Goal: Transaction & Acquisition: Book appointment/travel/reservation

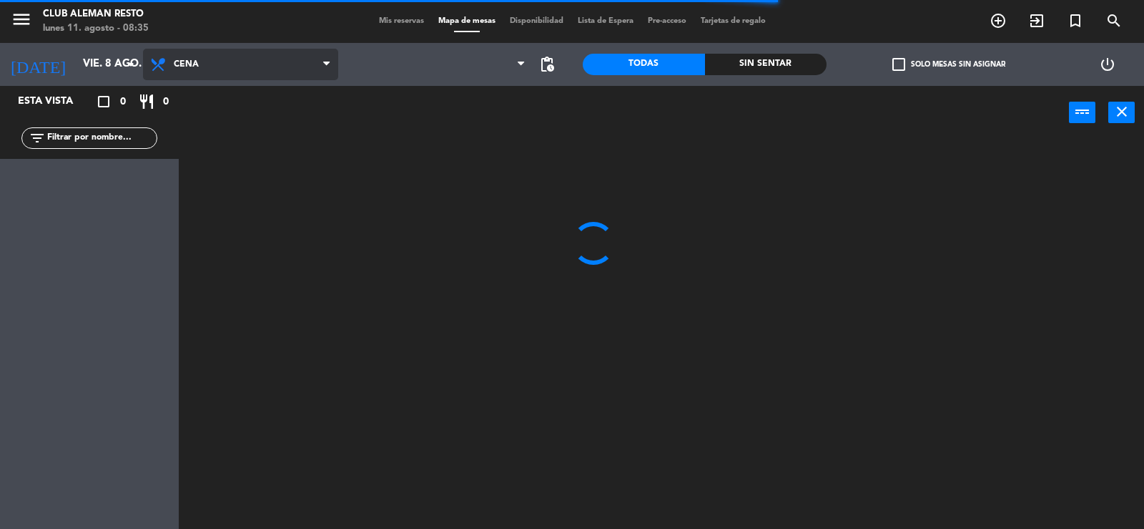
click at [328, 64] on icon at bounding box center [326, 64] width 6 height 11
click at [295, 125] on ng-component "menu Club aleman resto lunes 11. agosto - 08:35 Mis reservas Mapa de mesas Disp…" at bounding box center [572, 264] width 1144 height 529
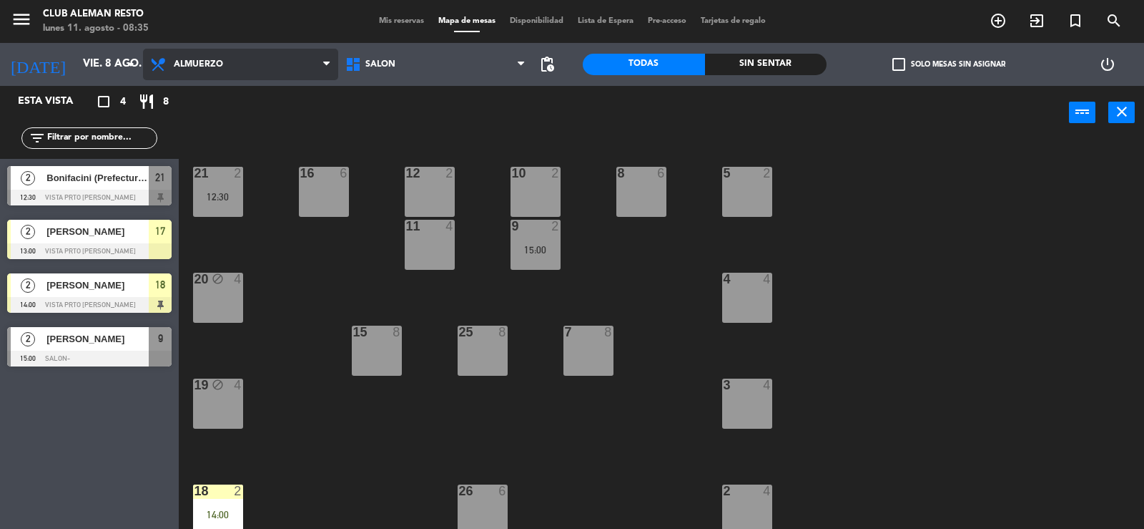
click at [327, 64] on icon at bounding box center [326, 64] width 6 height 11
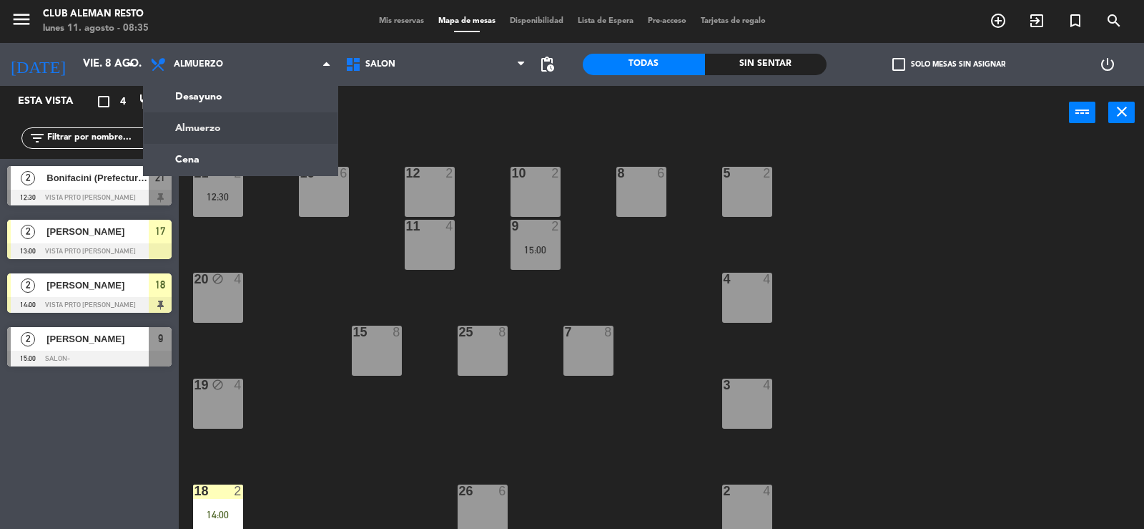
click at [472, 127] on div "power_input close" at bounding box center [624, 113] width 890 height 54
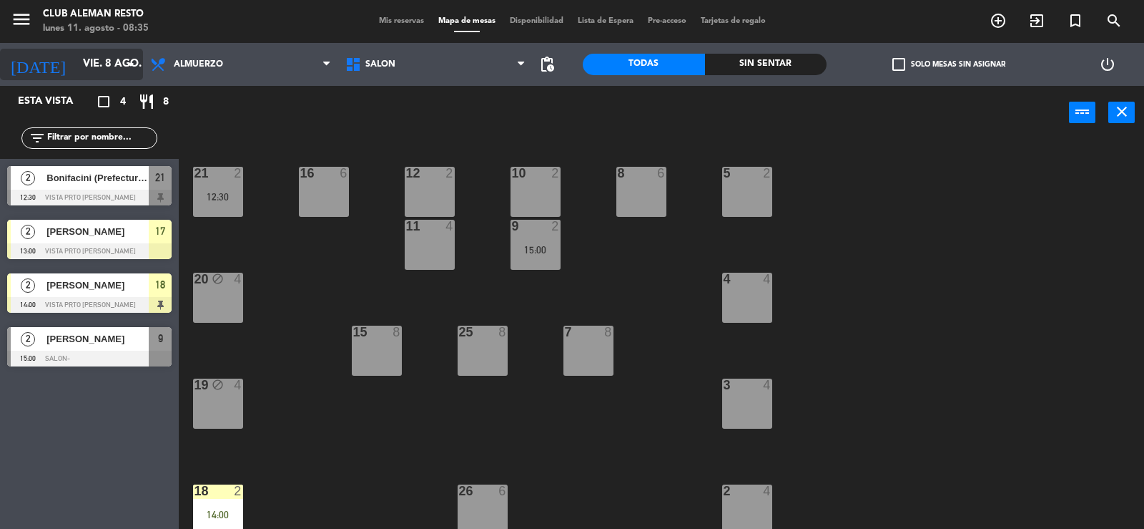
click at [130, 59] on icon "arrow_drop_down" at bounding box center [130, 64] width 17 height 17
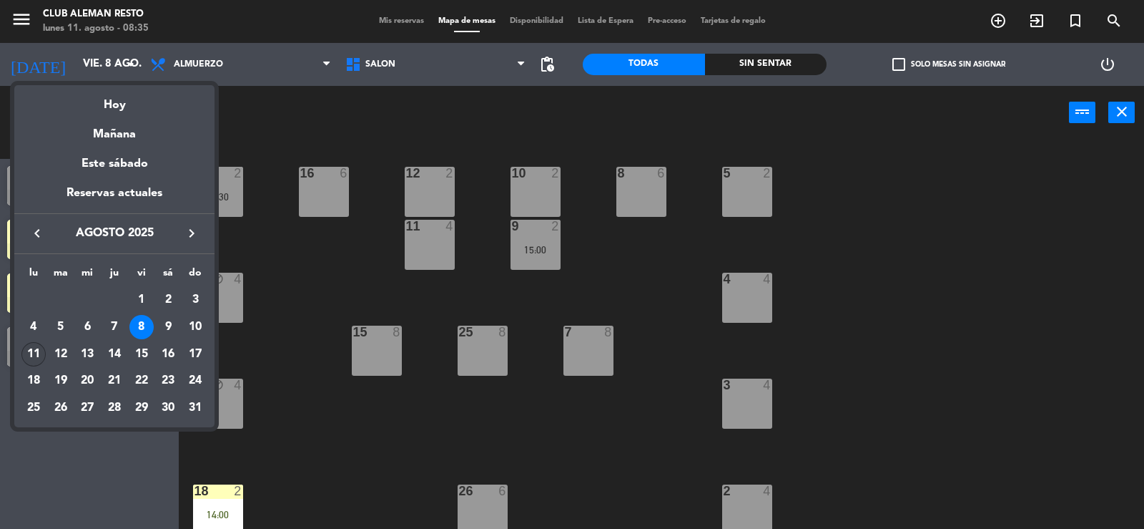
click at [22, 353] on div "11" at bounding box center [33, 354] width 24 height 24
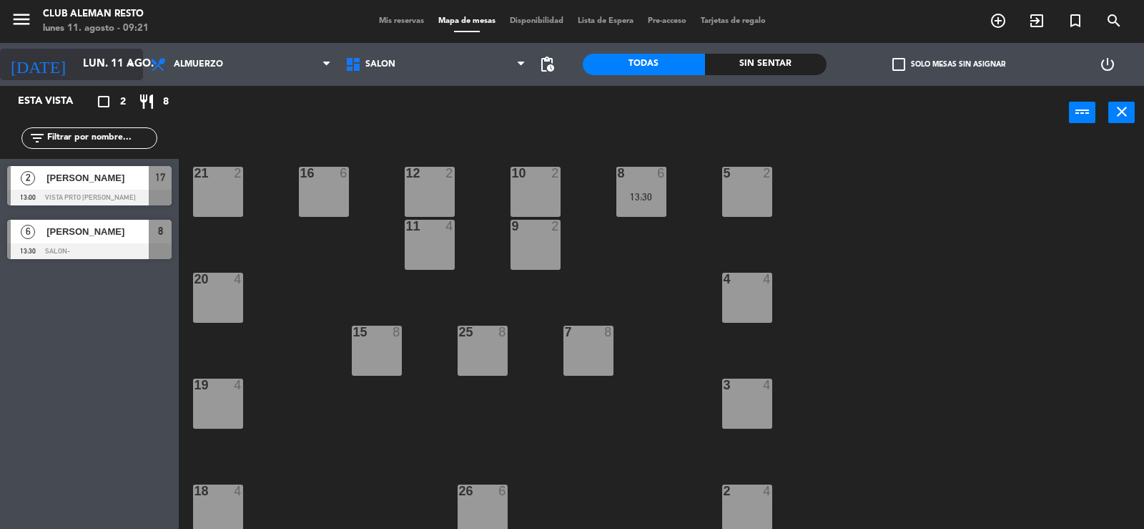
click at [132, 62] on icon "arrow_drop_down" at bounding box center [130, 64] width 17 height 17
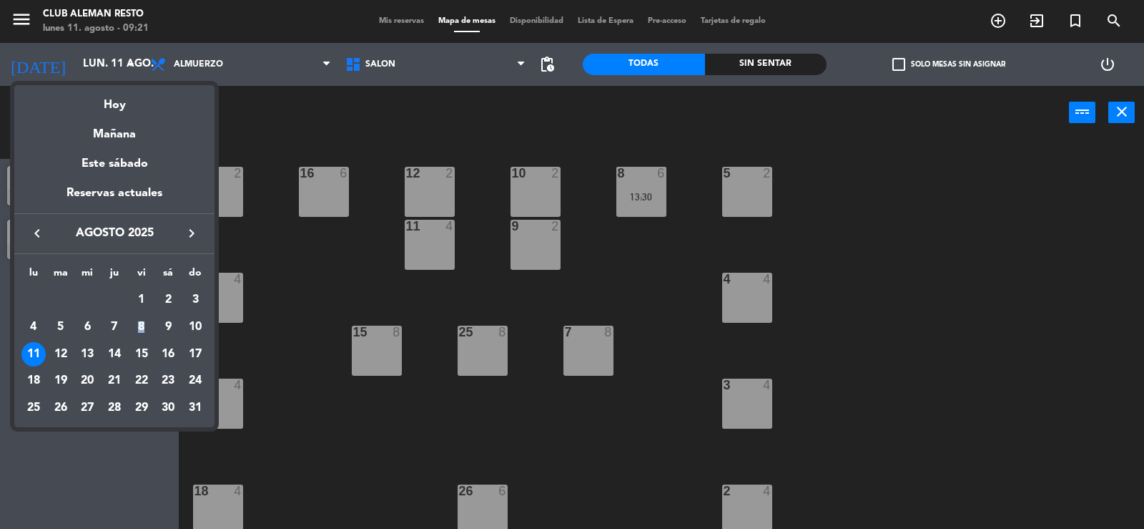
click at [141, 325] on div "8" at bounding box center [141, 327] width 24 height 24
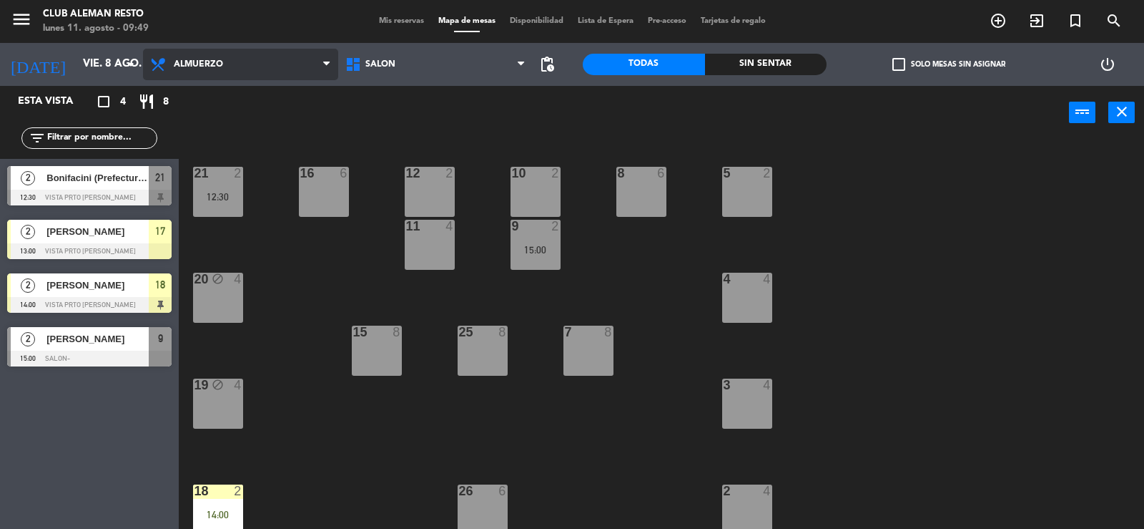
click at [308, 67] on span "Almuerzo" at bounding box center [240, 64] width 195 height 31
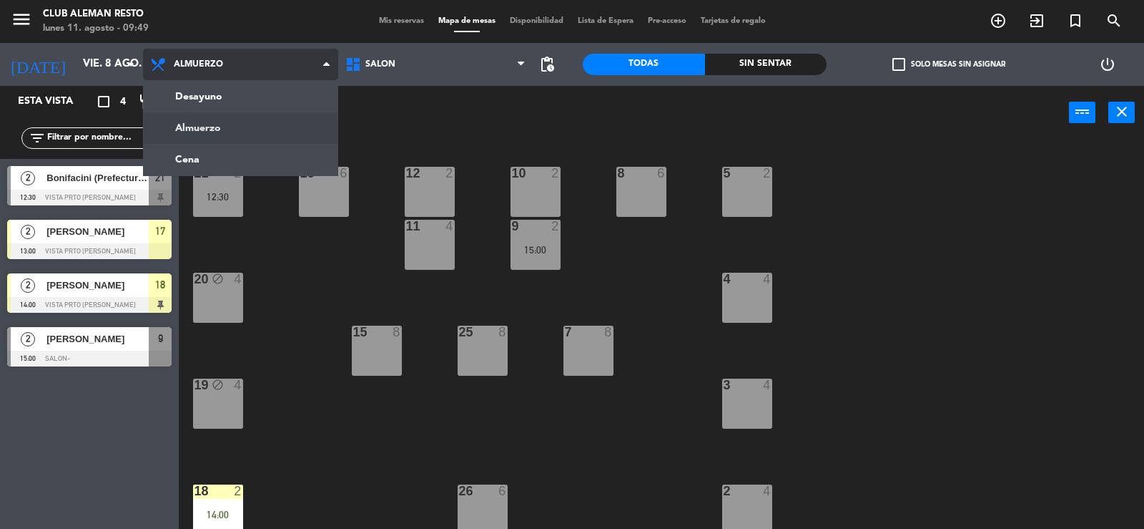
click at [230, 129] on ng-component "menu Club aleman resto lunes 11. agosto - 09:49 Mis reservas Mapa de mesas Disp…" at bounding box center [572, 264] width 1144 height 529
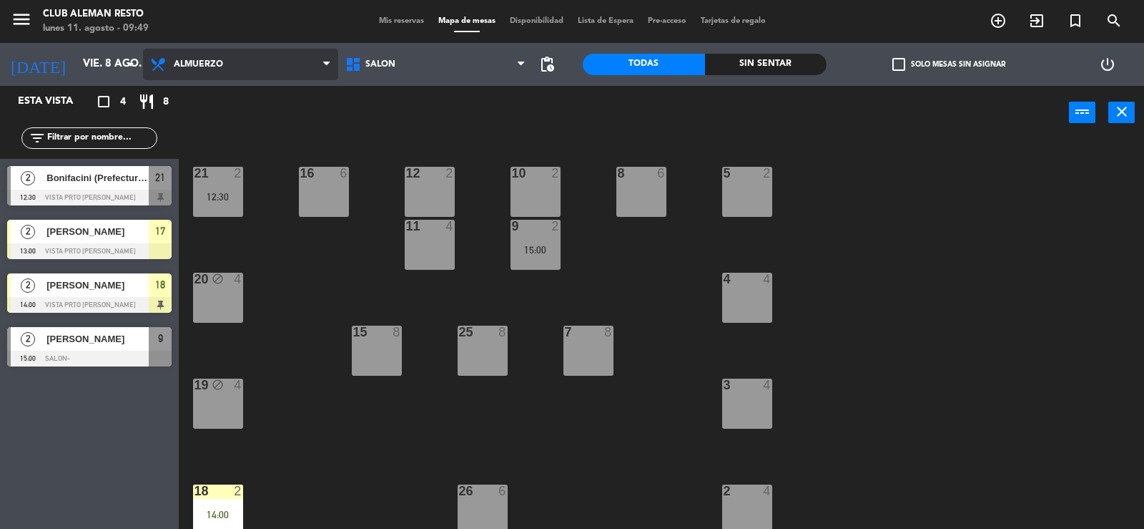
click at [322, 63] on span "Almuerzo" at bounding box center [240, 64] width 195 height 31
click at [200, 137] on ng-component "menu Club aleman resto lunes 11. agosto - 09:50 Mis reservas Mapa de mesas Disp…" at bounding box center [572, 264] width 1144 height 529
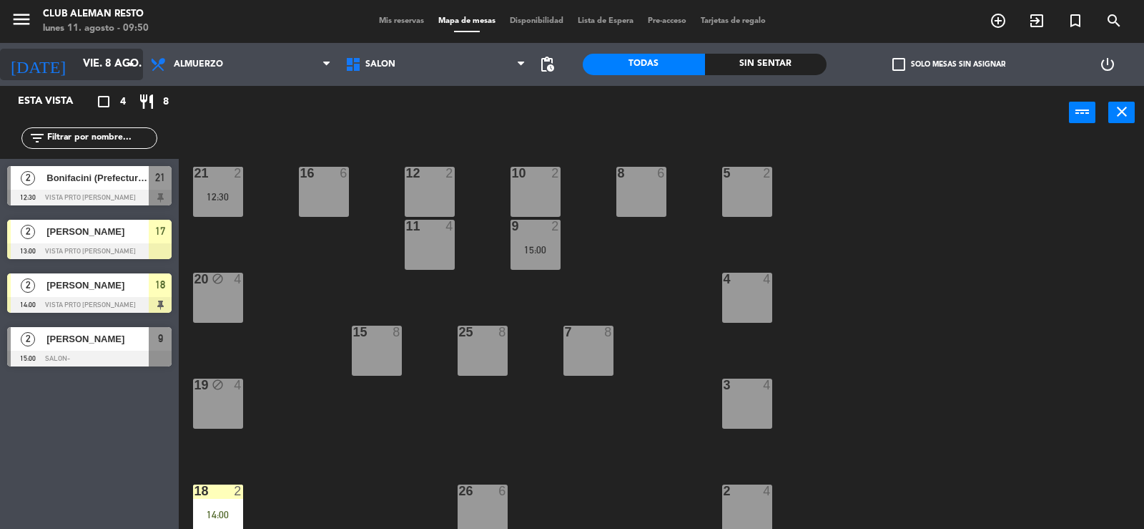
click at [133, 67] on icon "arrow_drop_down" at bounding box center [130, 64] width 17 height 17
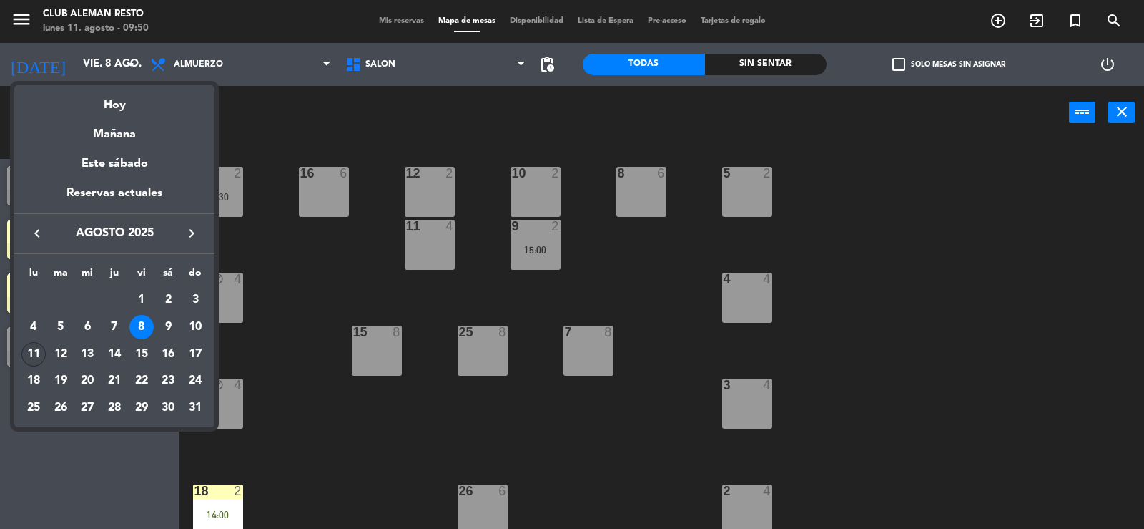
click at [32, 354] on div "11" at bounding box center [33, 354] width 24 height 24
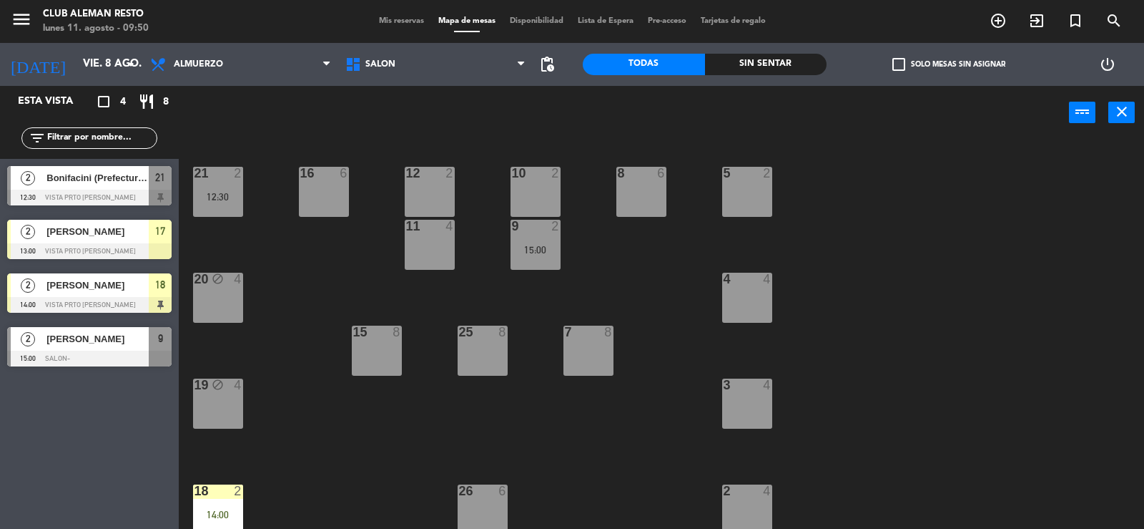
type input "lun. 11 ago."
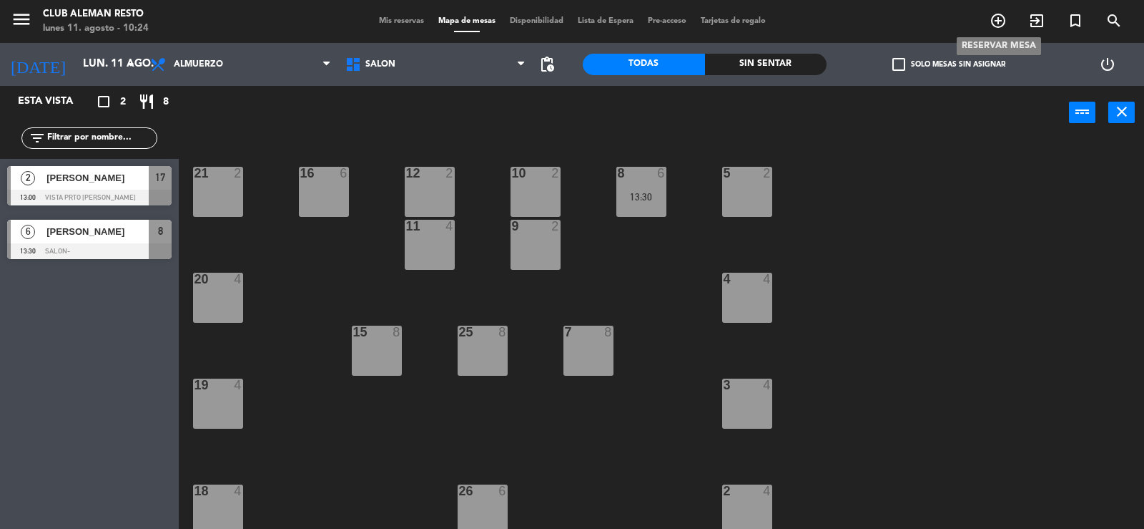
click at [999, 19] on icon "add_circle_outline" at bounding box center [998, 20] width 17 height 17
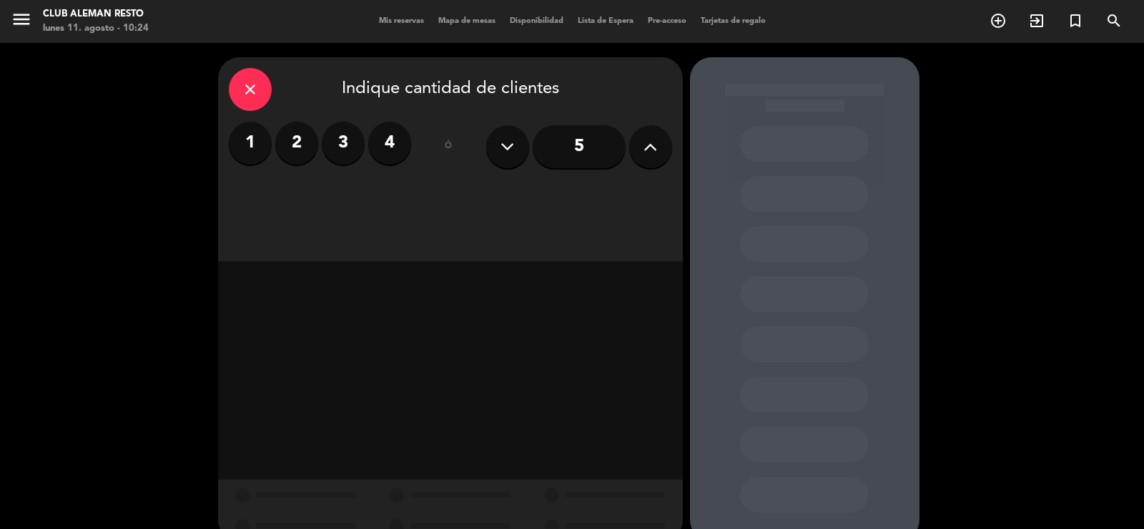
click at [339, 147] on label "3" at bounding box center [343, 143] width 43 height 43
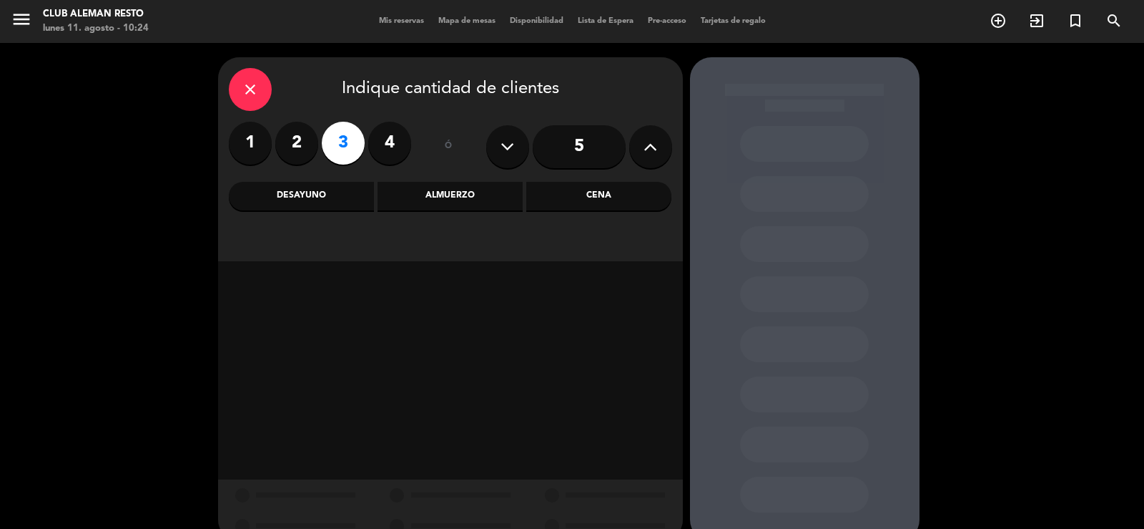
click at [443, 200] on div "Almuerzo" at bounding box center [450, 196] width 145 height 29
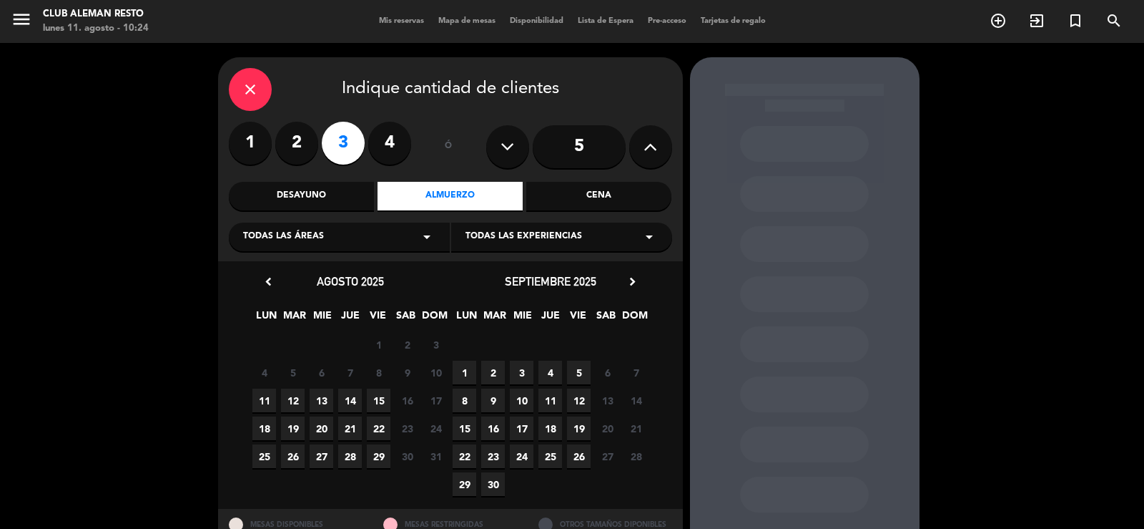
click at [261, 401] on span "11" at bounding box center [264, 400] width 24 height 24
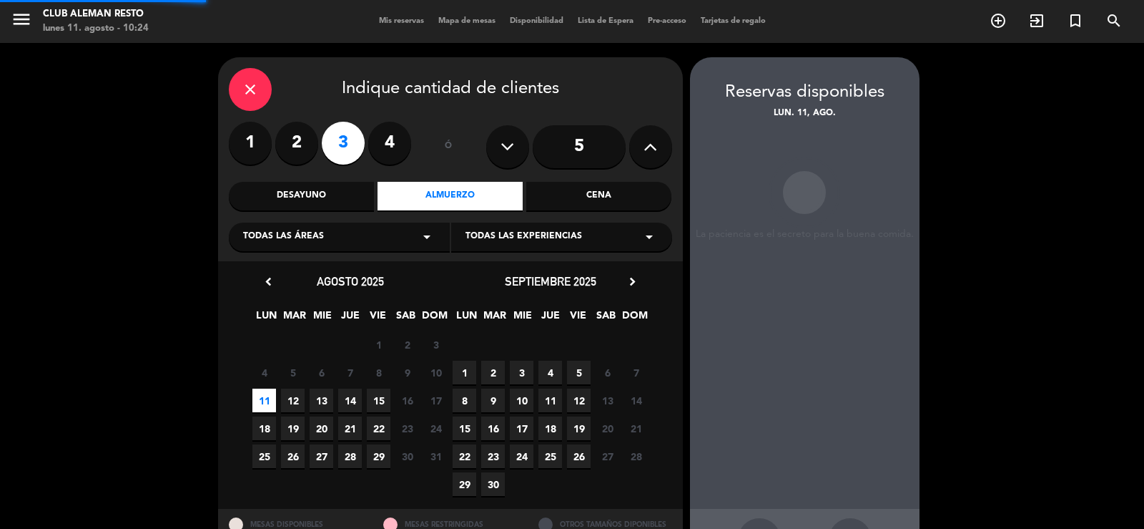
scroll to position [55, 0]
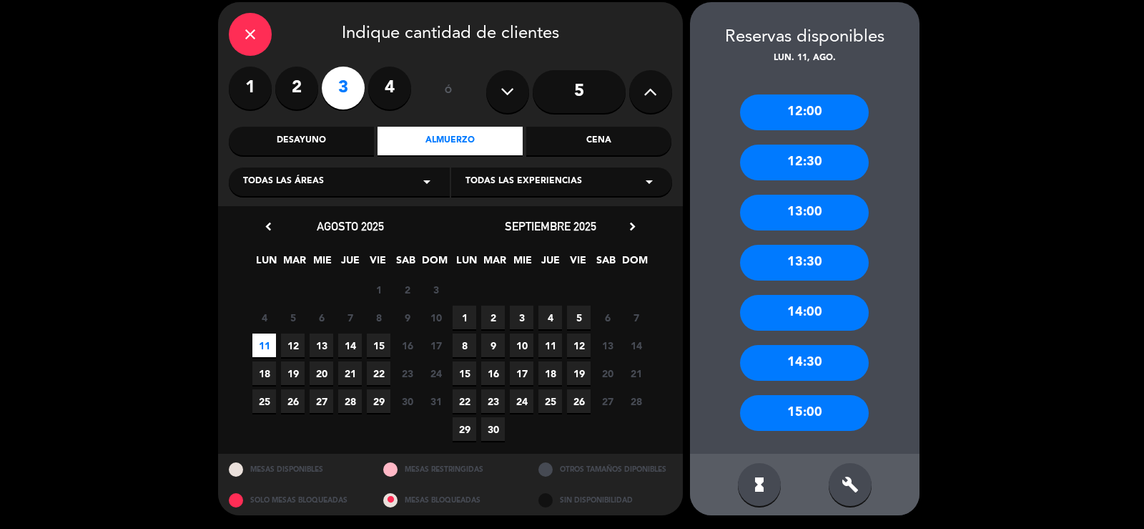
click at [813, 260] on div "13:30" at bounding box center [804, 263] width 129 height 36
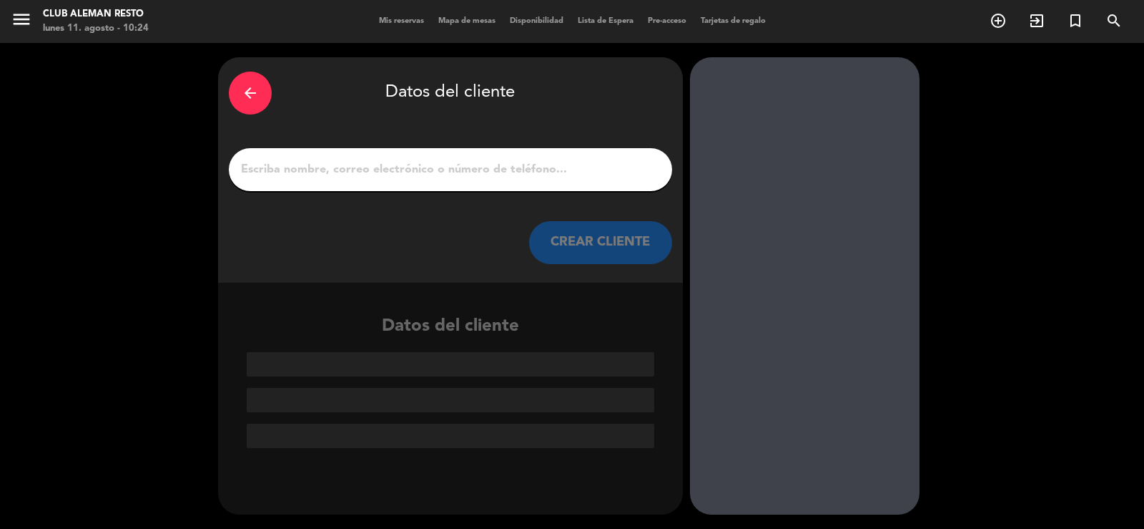
click at [348, 160] on input "1" at bounding box center [451, 170] width 422 height 20
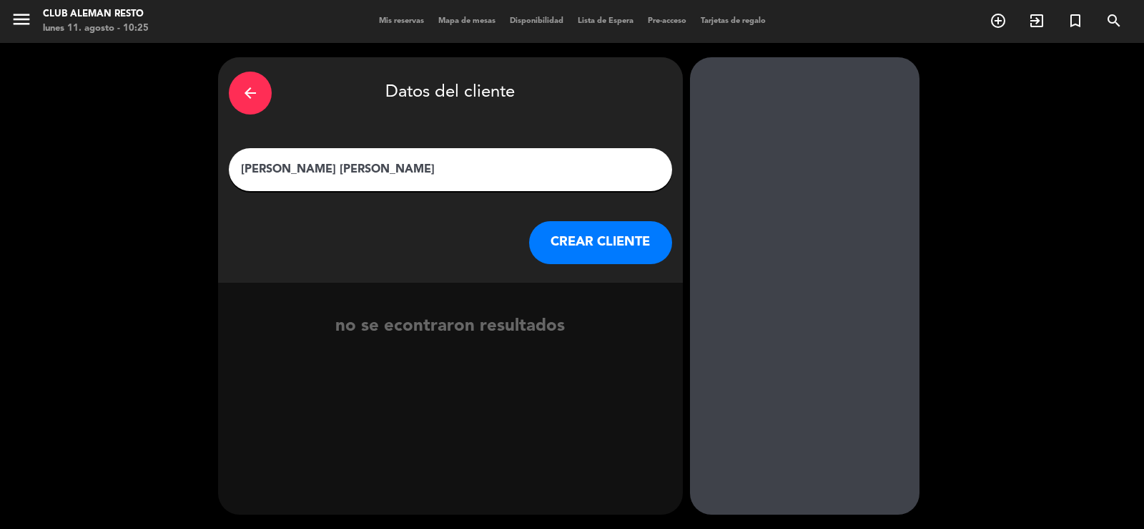
type input "[PERSON_NAME] [PERSON_NAME]"
click at [592, 245] on button "CREAR CLIENTE" at bounding box center [600, 242] width 143 height 43
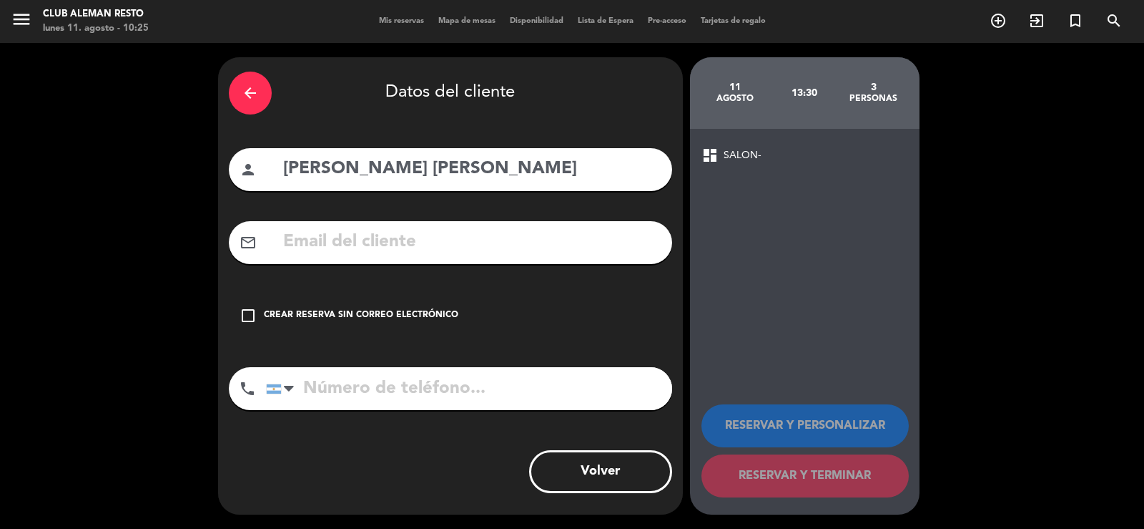
click at [249, 315] on icon "check_box_outline_blank" at bounding box center [248, 315] width 17 height 17
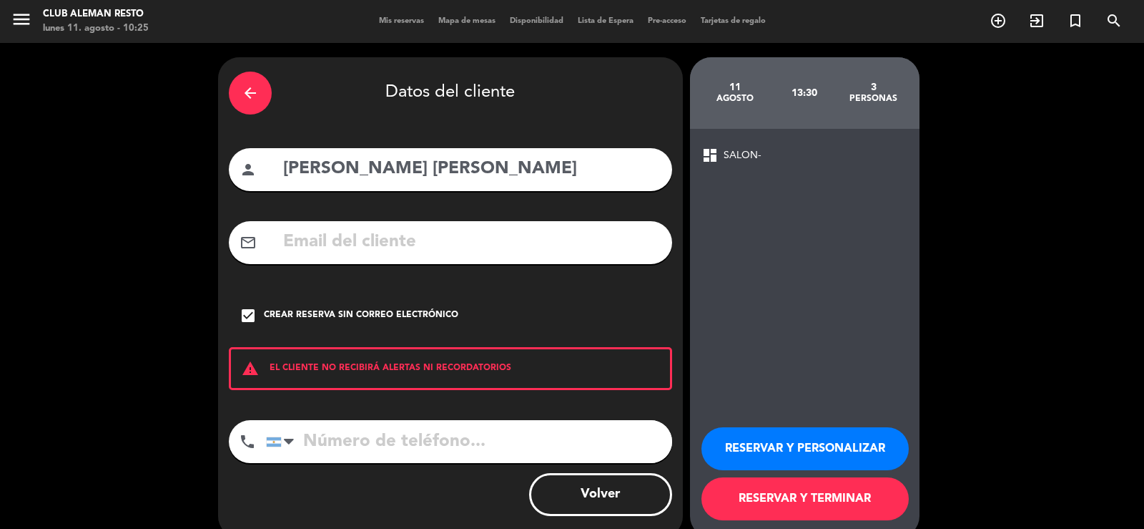
click at [339, 444] on input "tel" at bounding box center [469, 441] width 406 height 43
click at [339, 436] on input "tel" at bounding box center [469, 441] width 406 height 43
type input "1122505380"
click at [796, 490] on button "RESERVAR Y TERMINAR" at bounding box center [805, 498] width 207 height 43
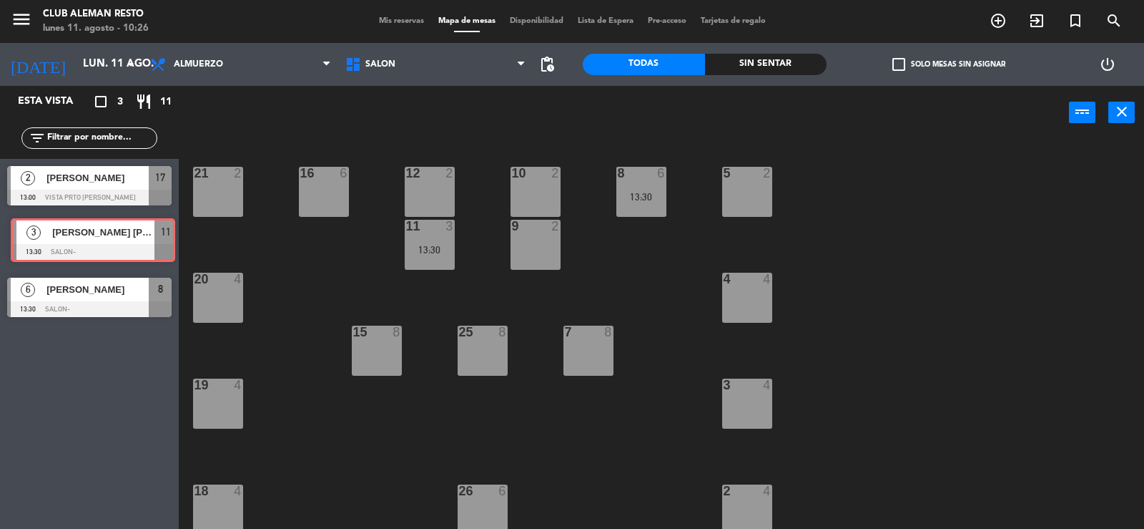
click at [101, 241] on div "3 [PERSON_NAME] [PERSON_NAME] 13:30 SALON- 11 3 [PERSON_NAME] [PERSON_NAME] 13:…" at bounding box center [89, 241] width 179 height 58
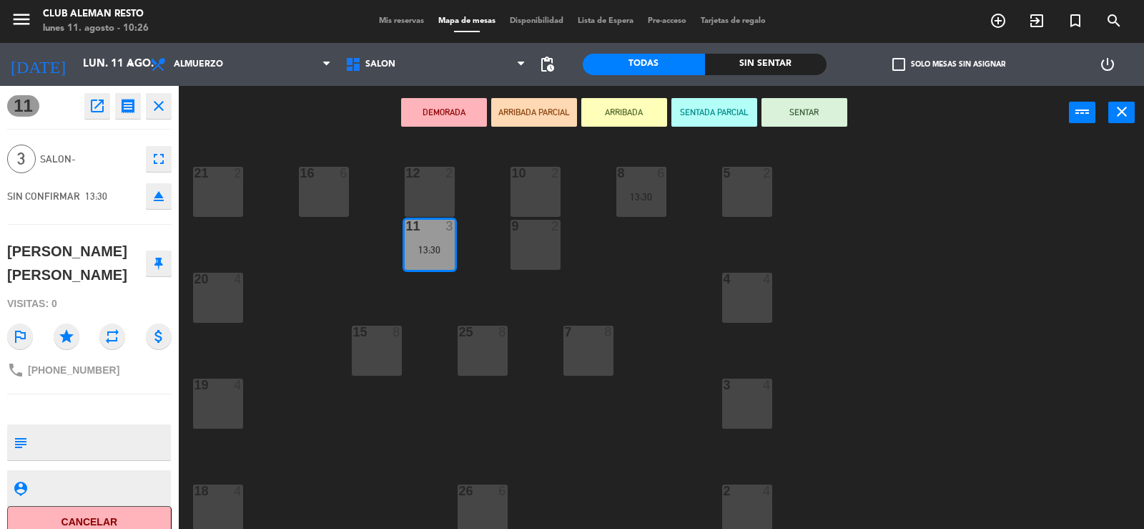
click at [94, 99] on icon "open_in_new" at bounding box center [97, 105] width 17 height 17
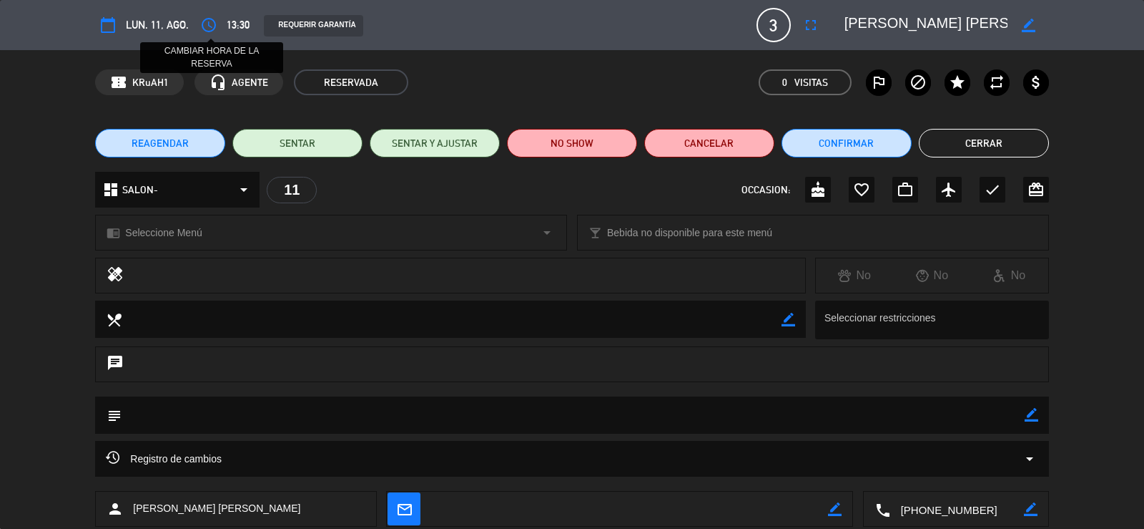
click at [205, 26] on icon "access_time" at bounding box center [208, 24] width 17 height 17
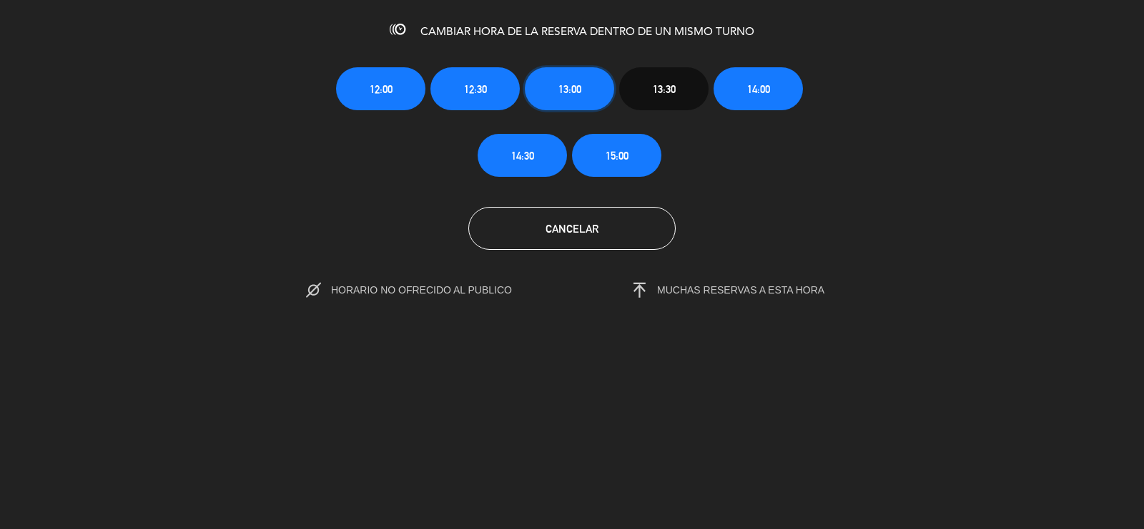
click at [564, 84] on span "13:00" at bounding box center [570, 89] width 23 height 16
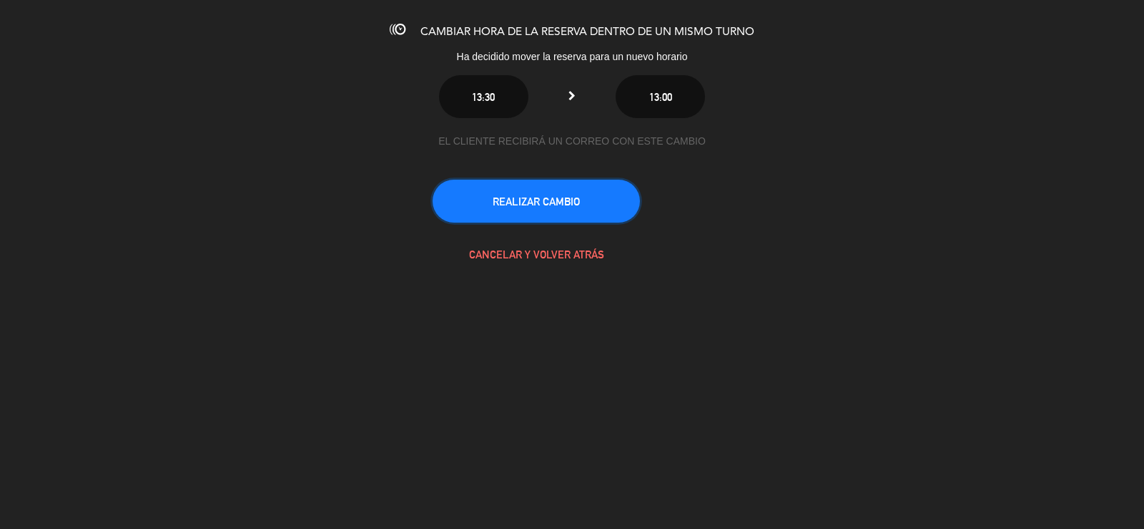
click at [537, 205] on button "REALIZAR CAMBIO" at bounding box center [536, 201] width 207 height 43
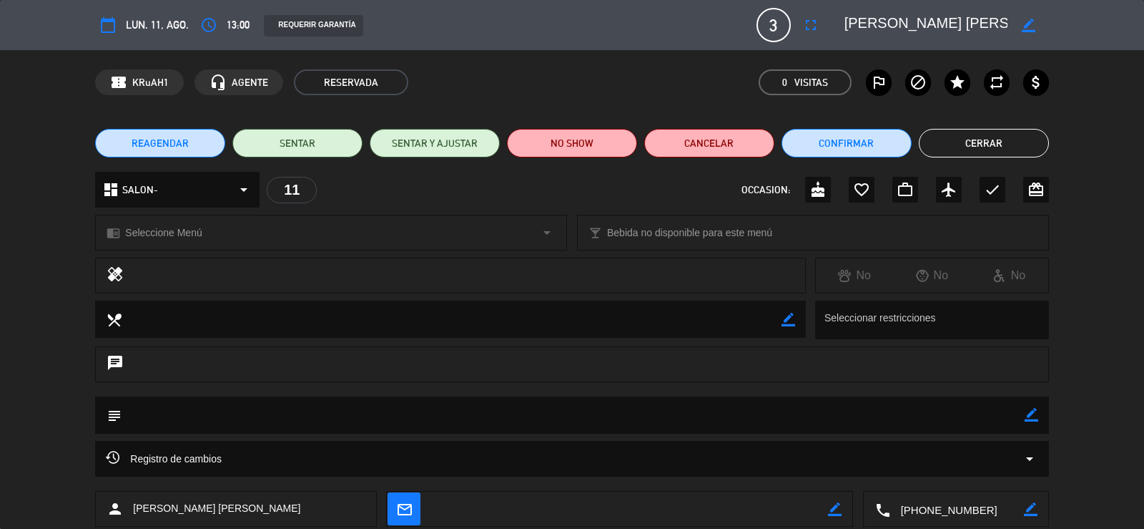
click at [973, 141] on button "Cerrar" at bounding box center [984, 143] width 130 height 29
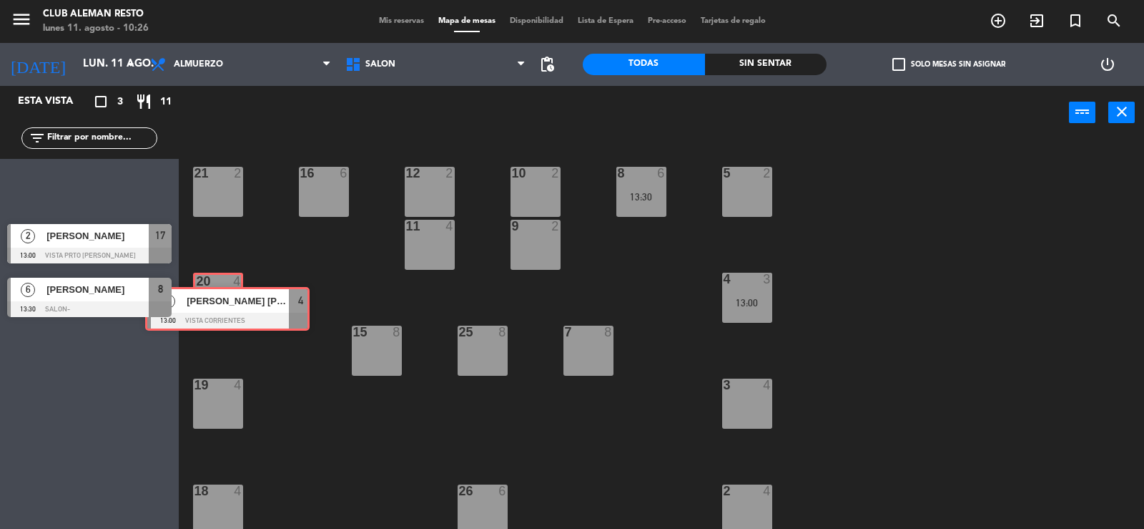
drag, startPoint x: 84, startPoint y: 179, endPoint x: 222, endPoint y: 300, distance: 183.5
